Goal: Check status

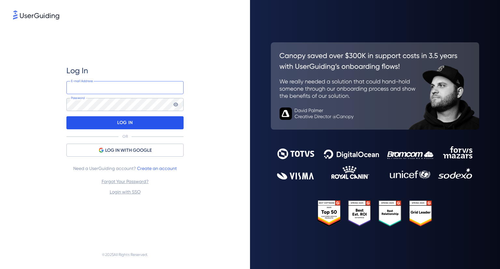
type input "[PERSON_NAME][EMAIL_ADDRESS][DOMAIN_NAME]"
click at [148, 124] on div "LOG IN" at bounding box center [124, 122] width 117 height 13
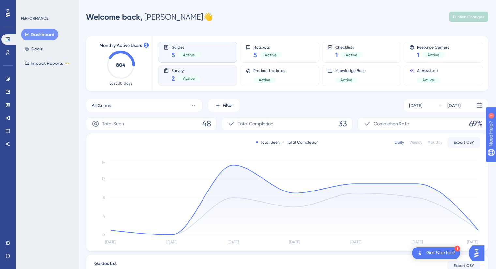
click at [196, 73] on div "Surveys 2 Active" at bounding box center [185, 75] width 28 height 15
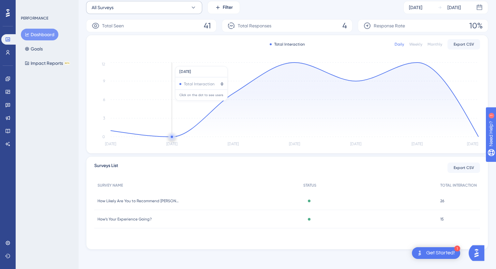
scroll to position [99, 0]
click at [172, 200] on span "How Likely Are You to Recommend [PERSON_NAME]?" at bounding box center [137, 199] width 81 height 5
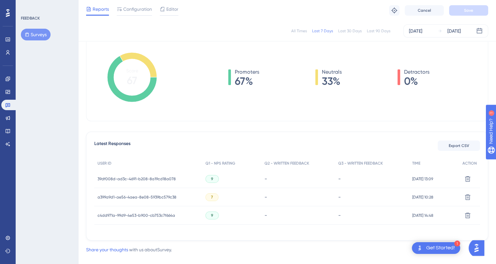
scroll to position [98, 0]
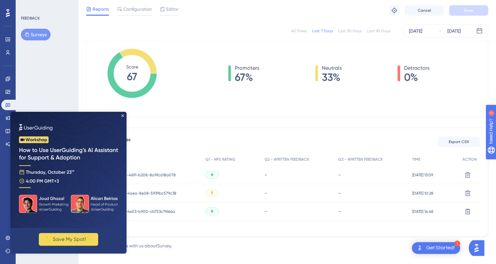
click at [124, 117] on img at bounding box center [68, 170] width 116 height 116
click at [124, 116] on img at bounding box center [68, 170] width 116 height 116
click at [180, 174] on div "39df008d-ad3c-4691-b208-8a19cd18a078 39df008d-ad3c-4691-b208-8a19cd18a078" at bounding box center [148, 175] width 108 height 18
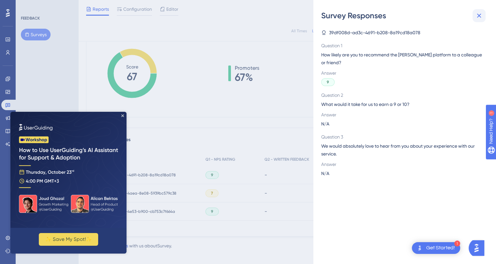
click at [480, 14] on icon at bounding box center [479, 16] width 4 height 4
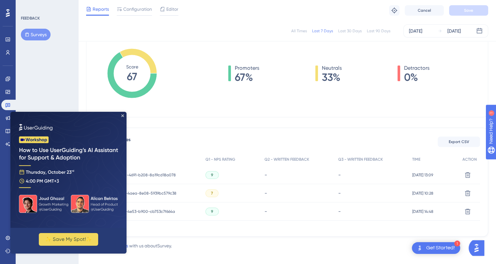
click at [154, 195] on span "a399a9d1-ae56-4aea-8e08-5939bc579c38" at bounding box center [136, 193] width 79 height 5
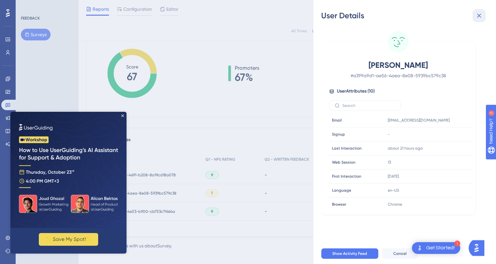
click at [480, 14] on icon at bounding box center [479, 16] width 8 height 8
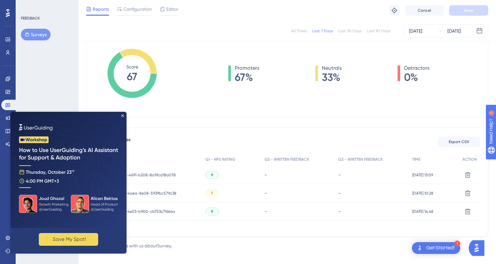
click at [223, 195] on div "7" at bounding box center [231, 193] width 59 height 18
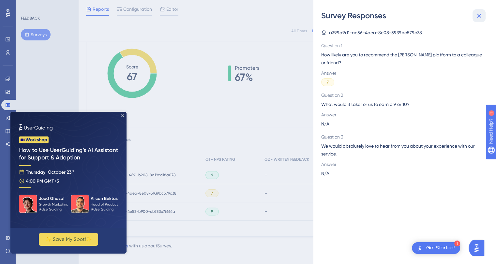
click at [481, 13] on icon at bounding box center [479, 16] width 8 height 8
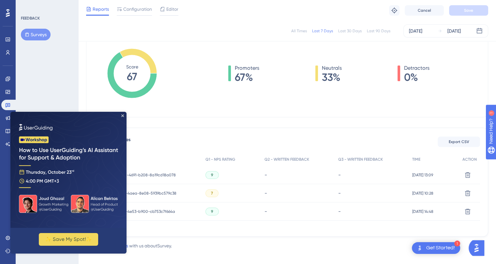
click at [215, 210] on div "9" at bounding box center [231, 211] width 59 height 18
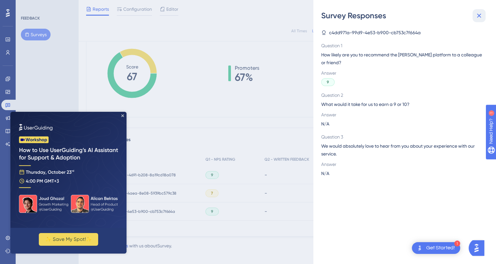
click at [478, 14] on icon at bounding box center [479, 16] width 8 height 8
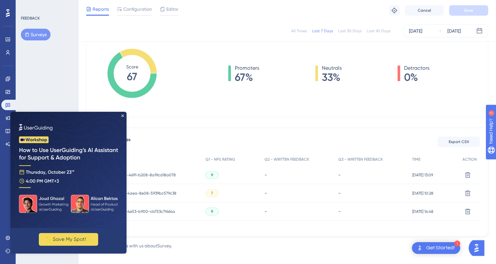
click at [123, 114] on img at bounding box center [68, 170] width 116 height 116
